Goal: Task Accomplishment & Management: Use online tool/utility

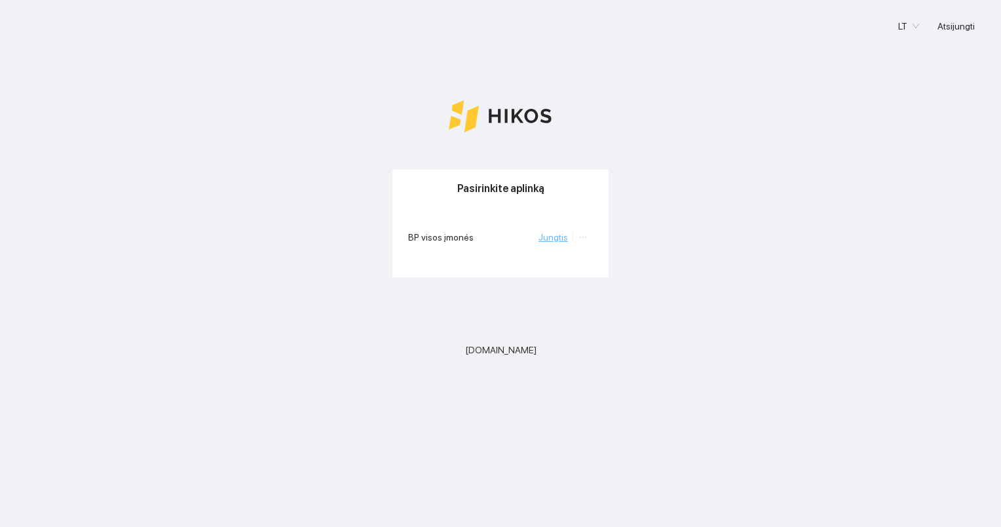
click at [556, 237] on link "Jungtis" at bounding box center [553, 237] width 29 height 10
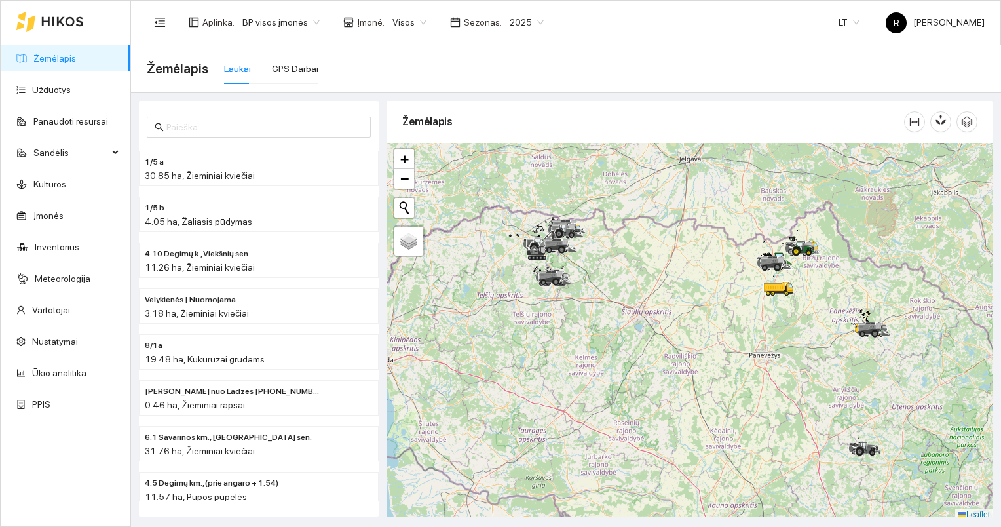
click at [417, 22] on span "Visos" at bounding box center [409, 22] width 34 height 20
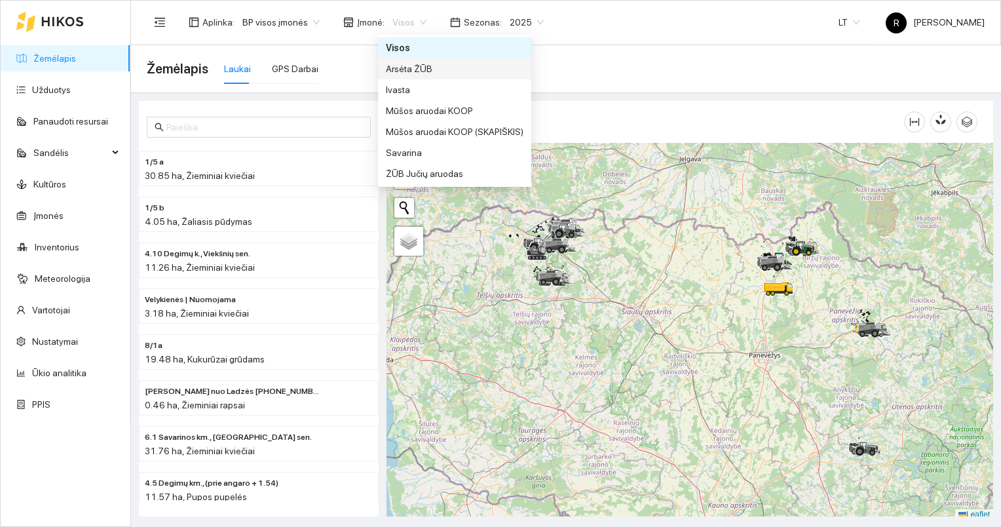
click at [409, 66] on div "Arsėta ŽŪB" at bounding box center [455, 69] width 138 height 14
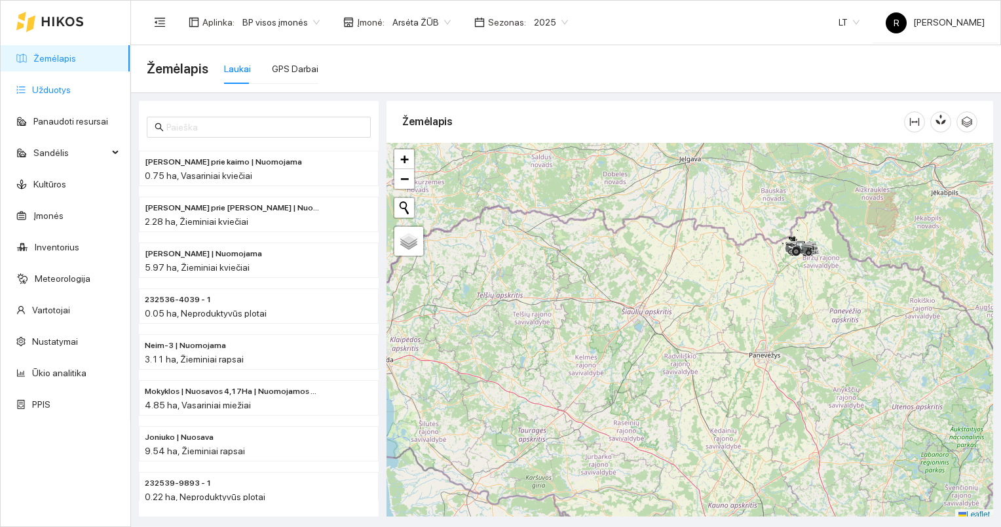
click at [61, 91] on link "Užduotys" at bounding box center [51, 90] width 39 height 10
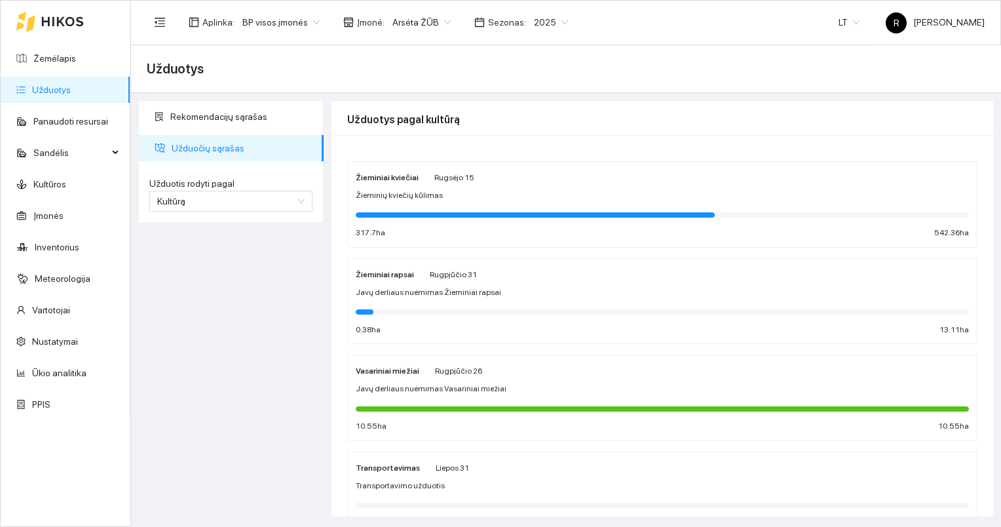
click at [396, 271] on strong "Žieminiai rapsai" at bounding box center [385, 274] width 58 height 9
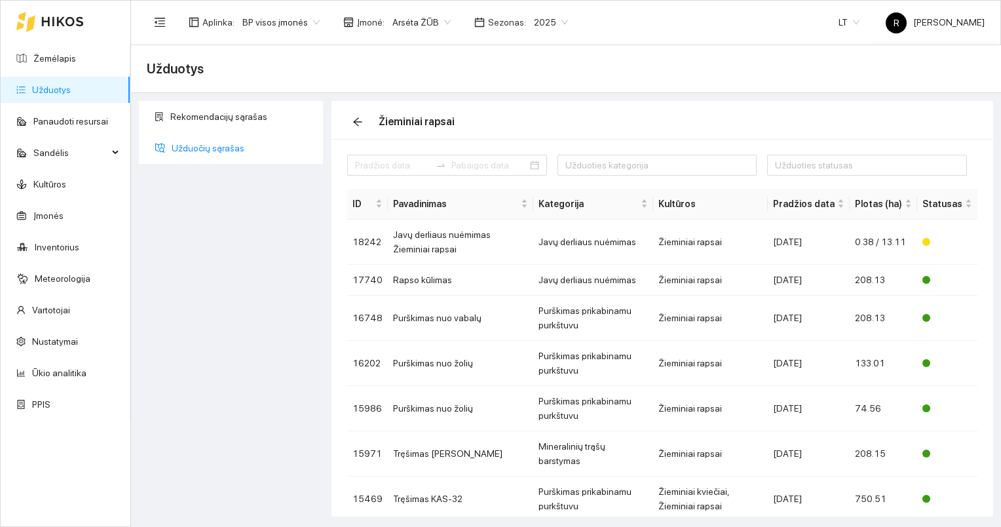
click at [181, 143] on span "Užduočių sąrašas" at bounding box center [243, 148] width 142 height 26
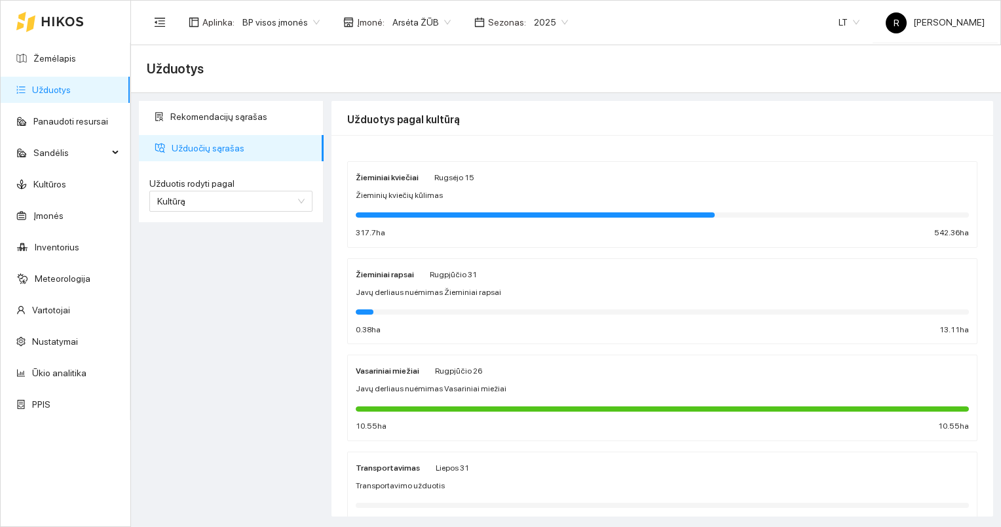
click at [383, 191] on span "Žieminių kviečių kūlimas" at bounding box center [399, 195] width 87 height 12
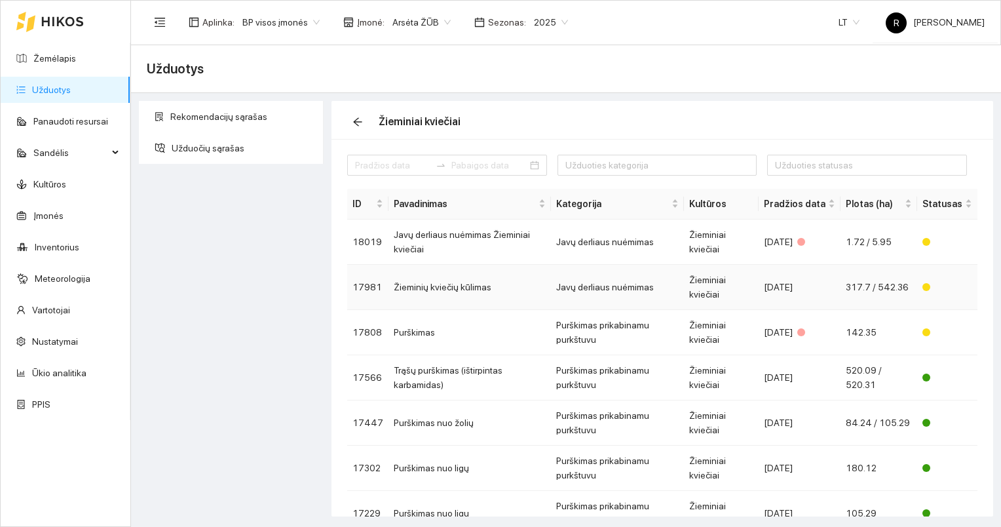
click at [468, 284] on td "Žieminių kviečių kūlimas" at bounding box center [470, 287] width 162 height 45
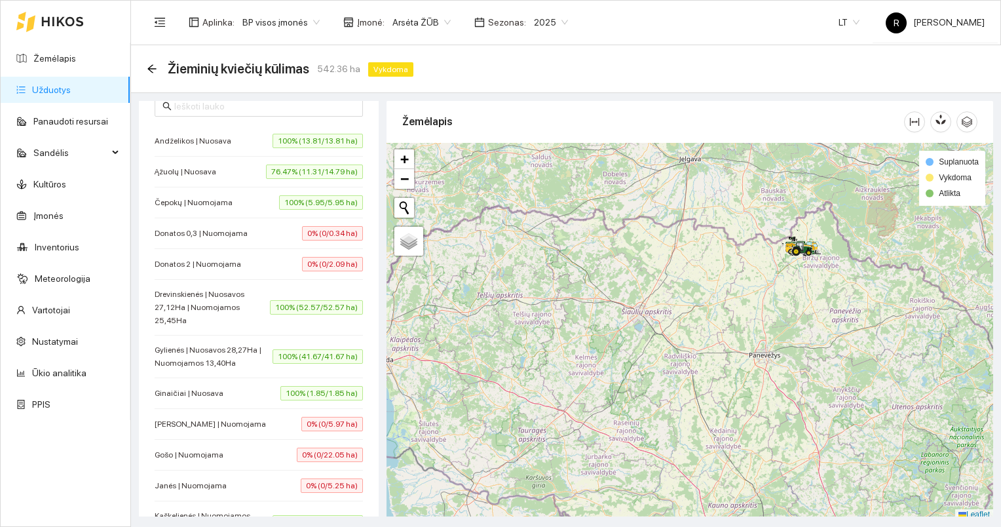
scroll to position [328, 0]
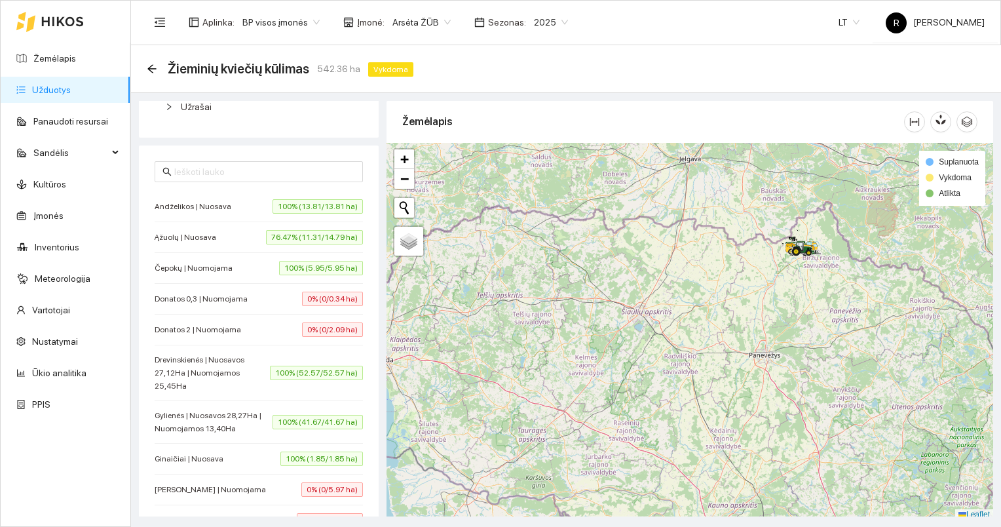
click at [668, 430] on div at bounding box center [690, 331] width 607 height 377
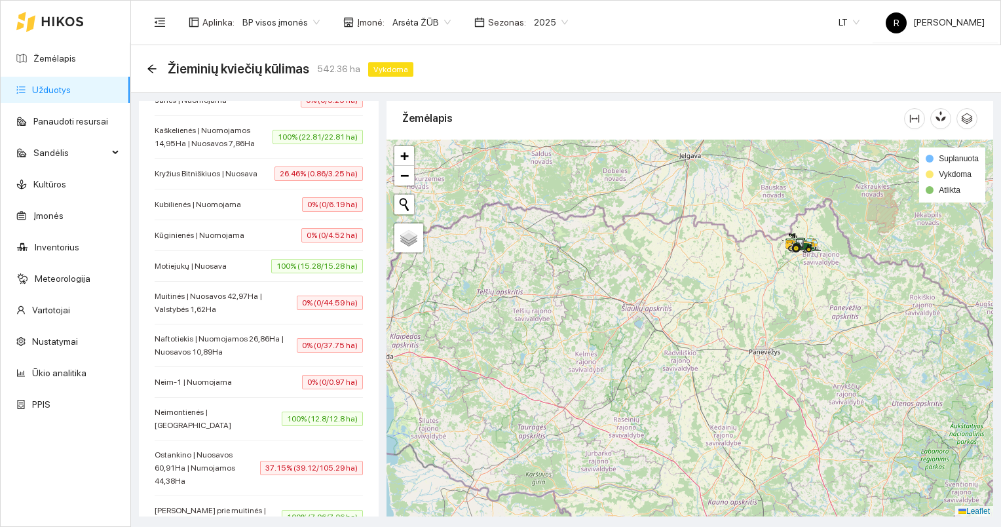
scroll to position [786, 0]
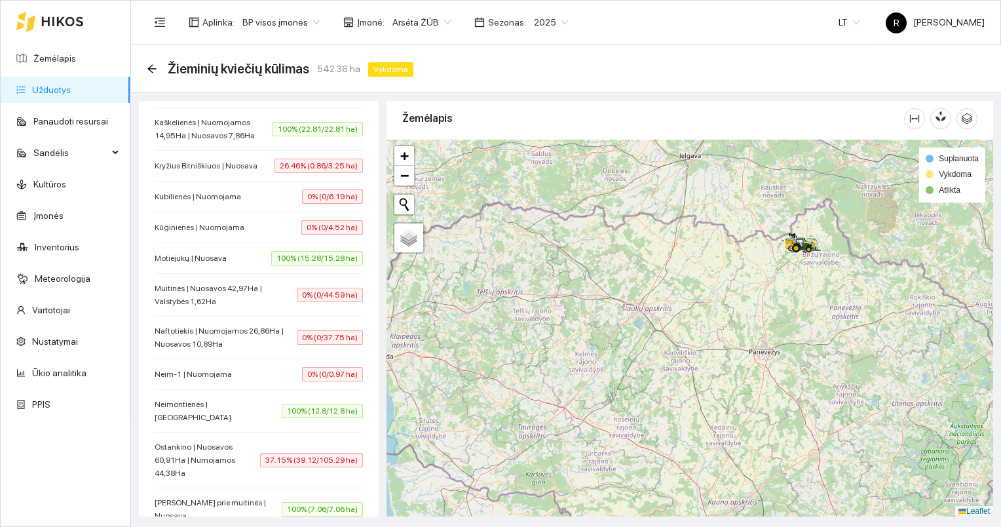
click at [440, 19] on span "Arsėta ŽŪB" at bounding box center [421, 22] width 58 height 20
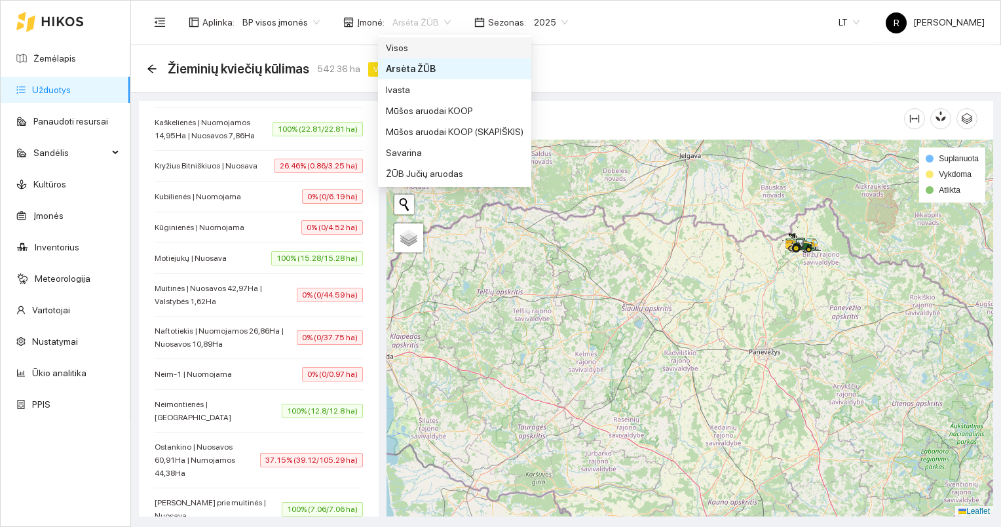
click at [408, 49] on div "Visos" at bounding box center [455, 48] width 138 height 14
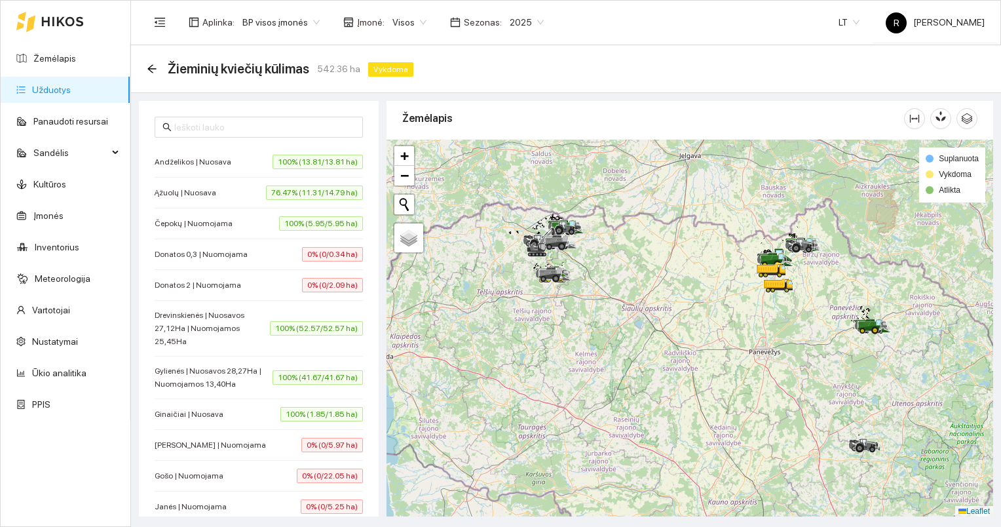
scroll to position [328, 0]
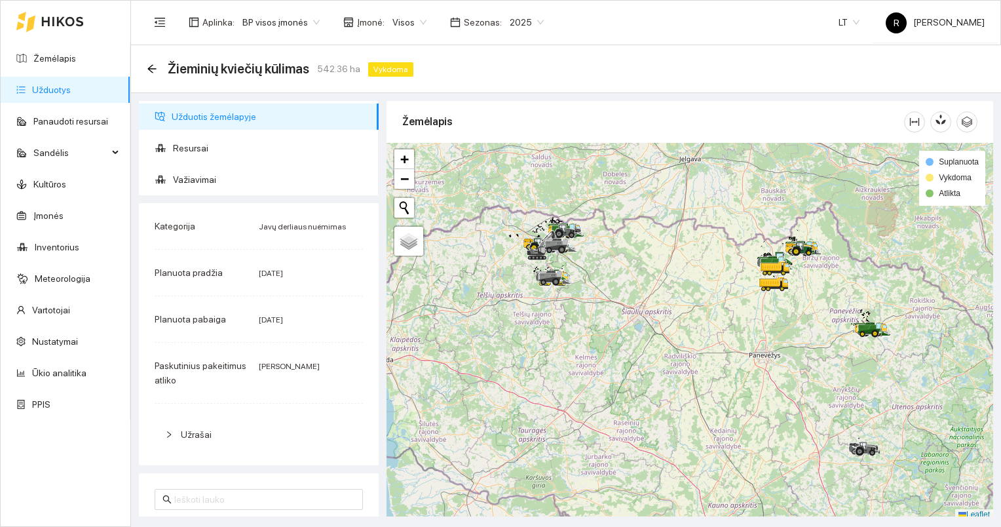
scroll to position [3, 0]
